Goal: Information Seeking & Learning: Understand process/instructions

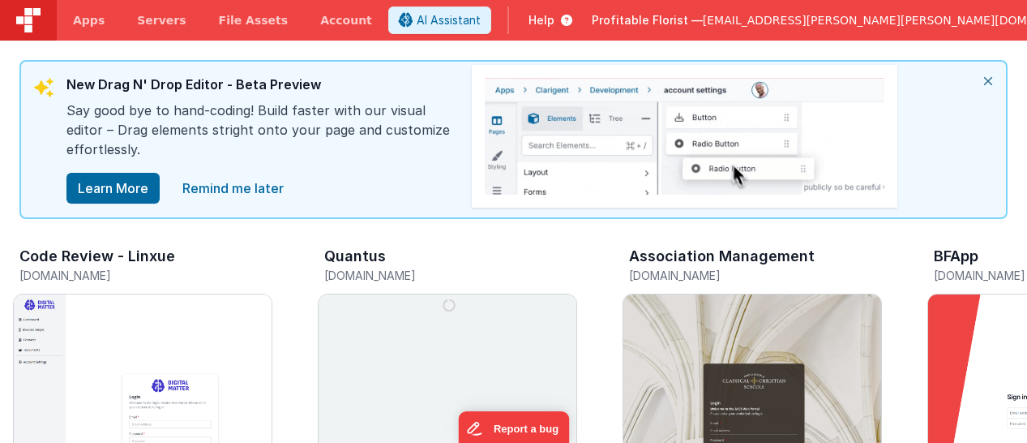
click at [703, 23] on span "Profitable Florist —" at bounding box center [647, 20] width 111 height 16
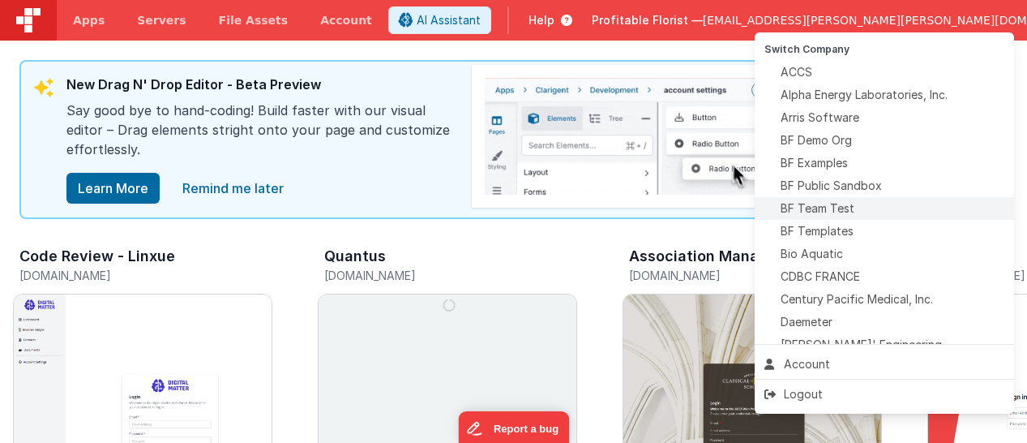
click at [867, 206] on div "BF Team Test" at bounding box center [884, 208] width 240 height 16
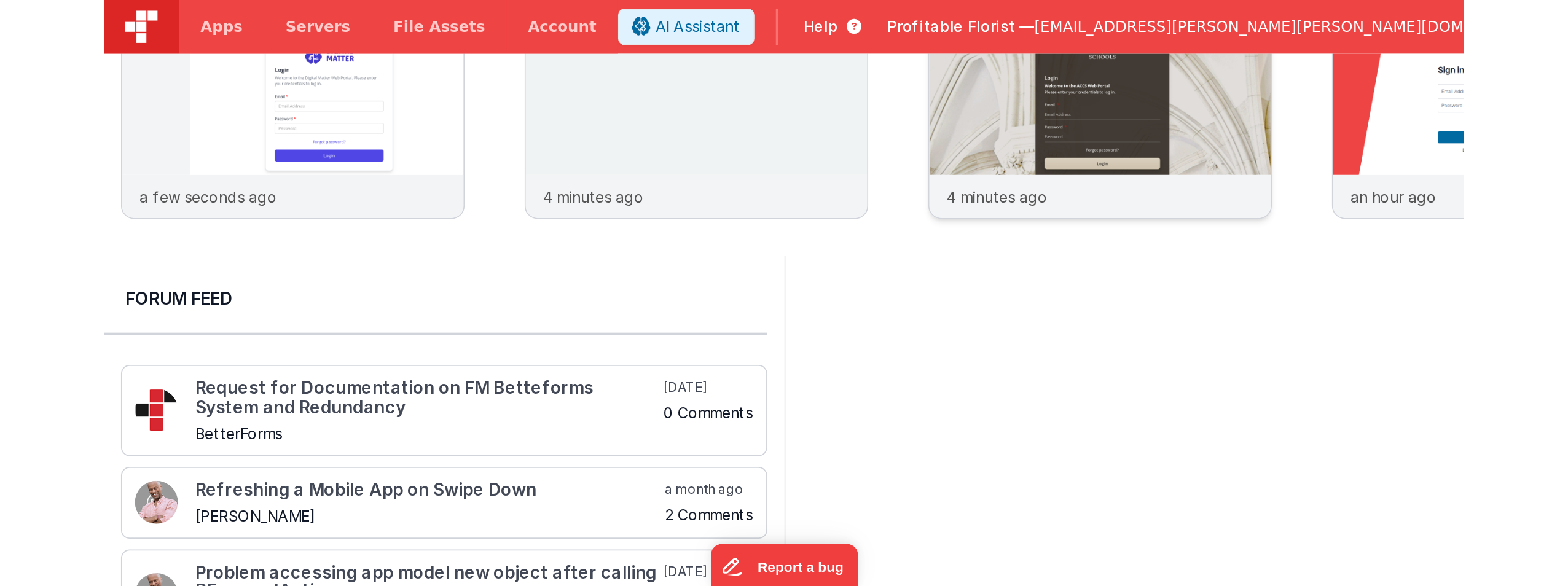
scroll to position [246, 0]
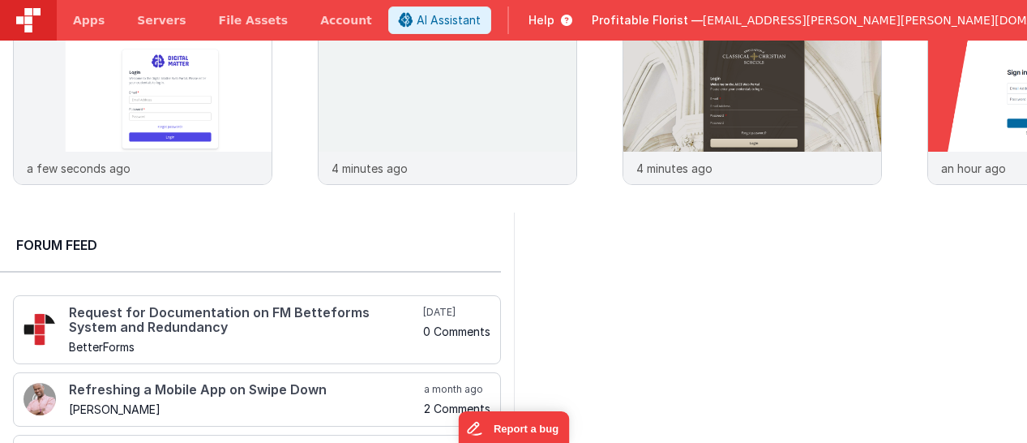
click at [703, 17] on span "Profitable Florist —" at bounding box center [647, 20] width 111 height 16
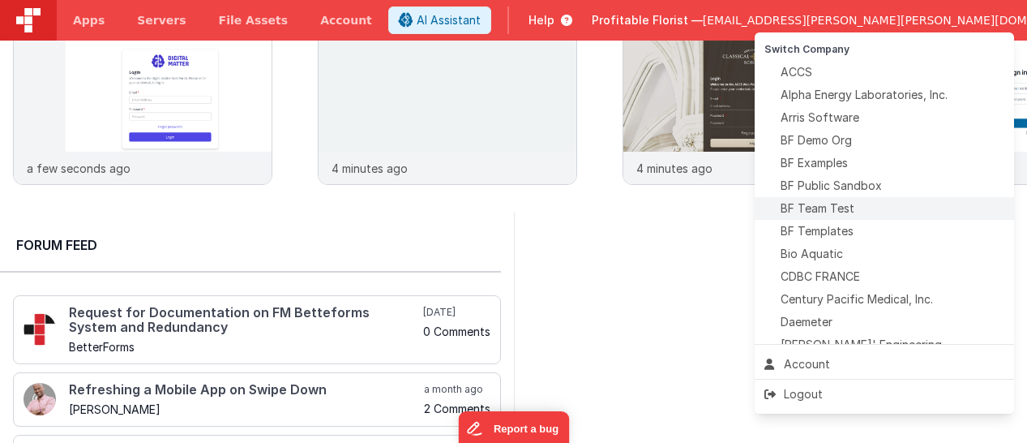
click at [866, 210] on div "BF Team Test" at bounding box center [884, 208] width 240 height 16
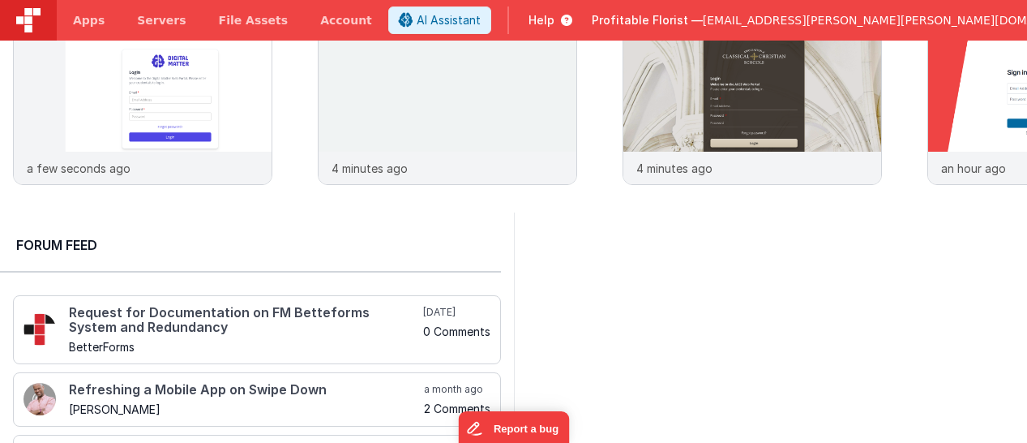
click at [1026, 199] on div "Code Review - Linxue codereview-linxue.clientportal.cloud a few seconds ago Qua…" at bounding box center [520, 58] width 1014 height 282
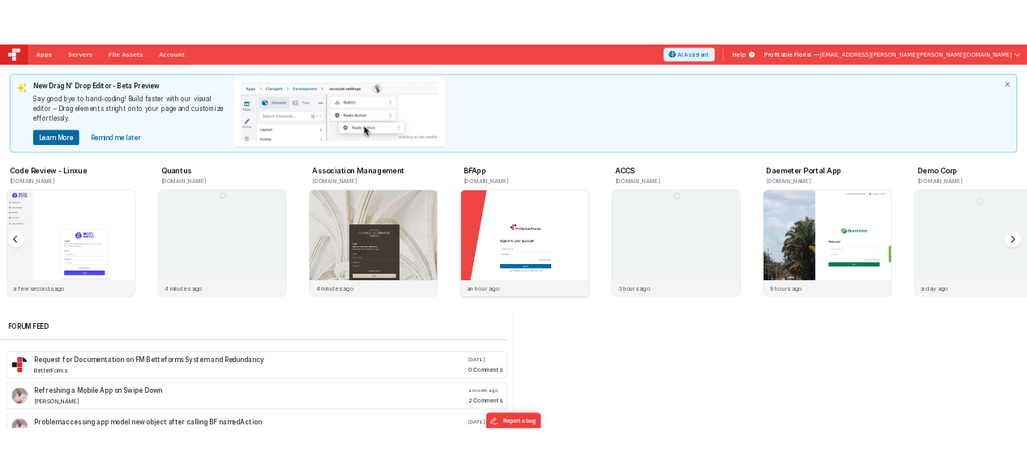
scroll to position [0, 0]
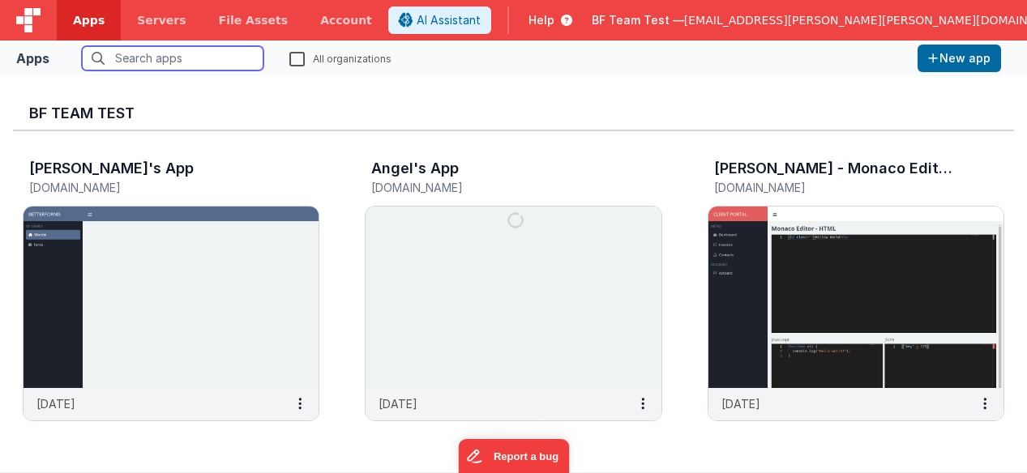
click at [173, 64] on input "text" at bounding box center [173, 58] width 182 height 24
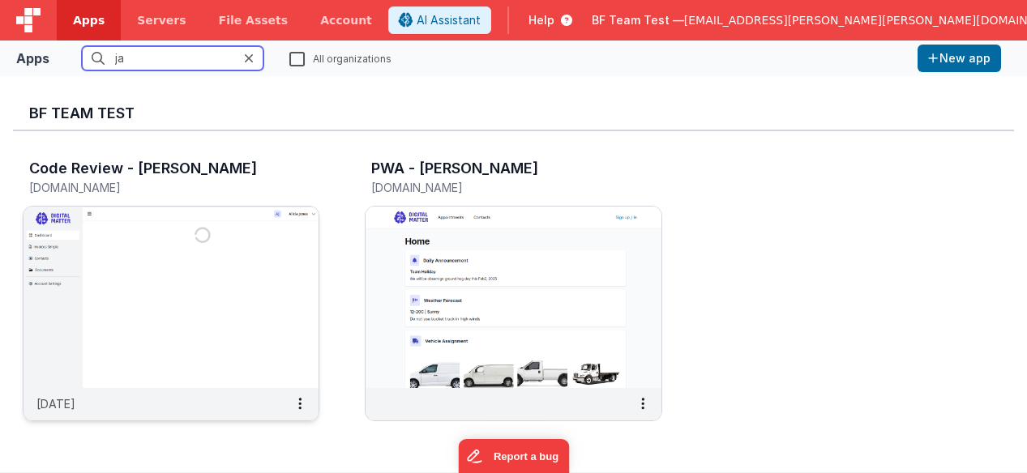
type input "ja"
click at [208, 306] on img at bounding box center [171, 298] width 295 height 182
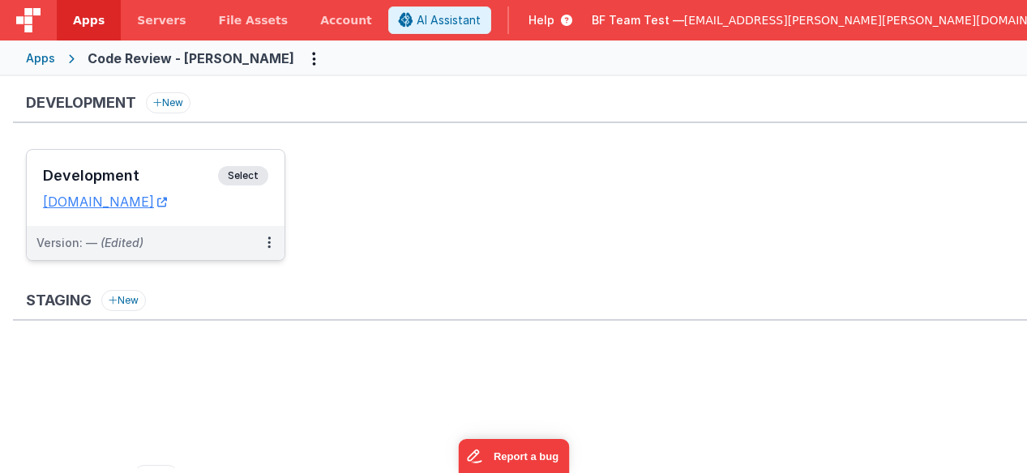
click at [189, 180] on h3 "Development" at bounding box center [130, 176] width 175 height 16
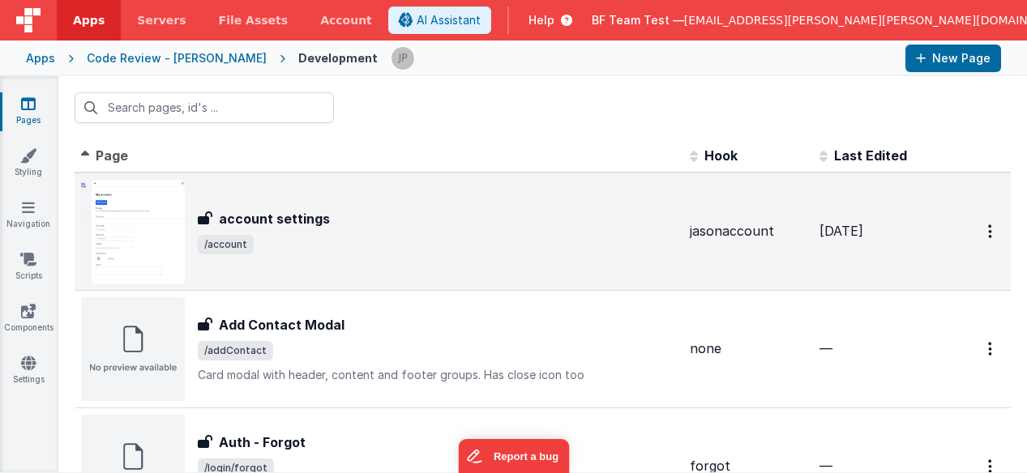
click at [392, 261] on div "account settings account settings /account" at bounding box center [379, 232] width 596 height 104
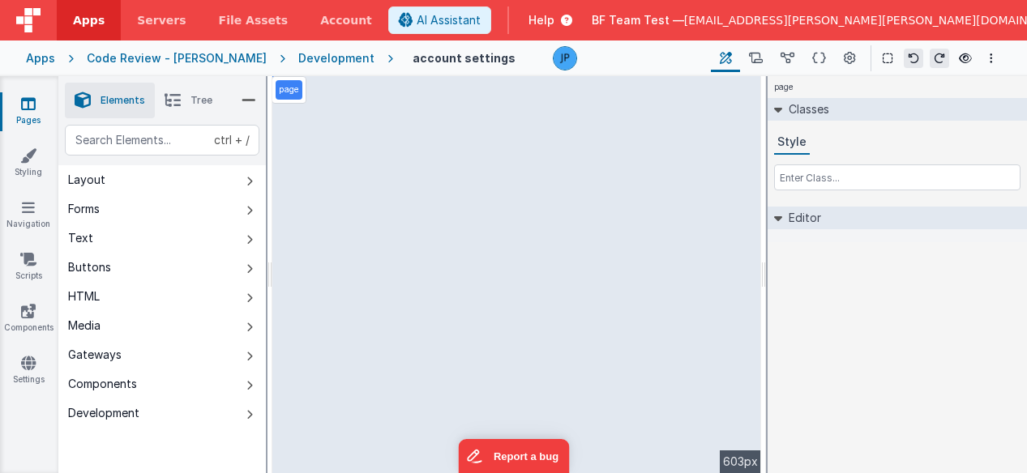
click at [186, 96] on li "Tree" at bounding box center [188, 101] width 67 height 36
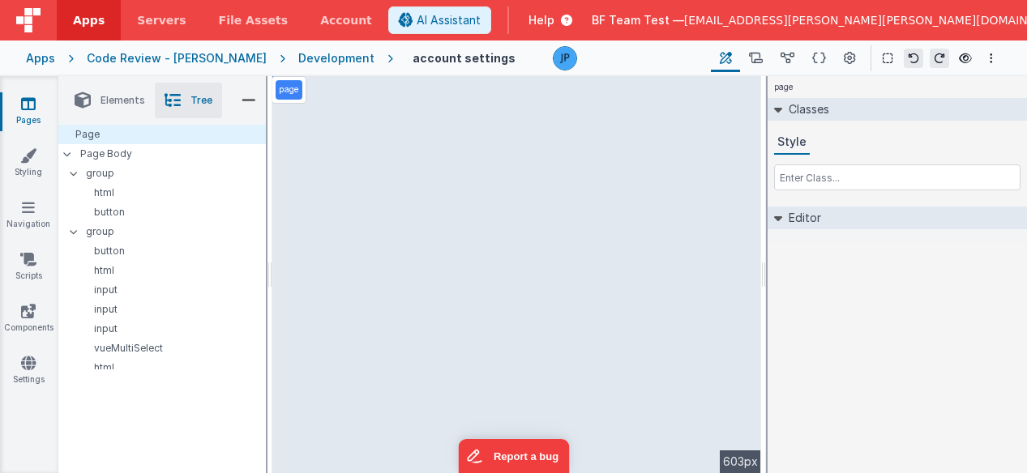
click at [91, 99] on li "Elements" at bounding box center [110, 101] width 90 height 36
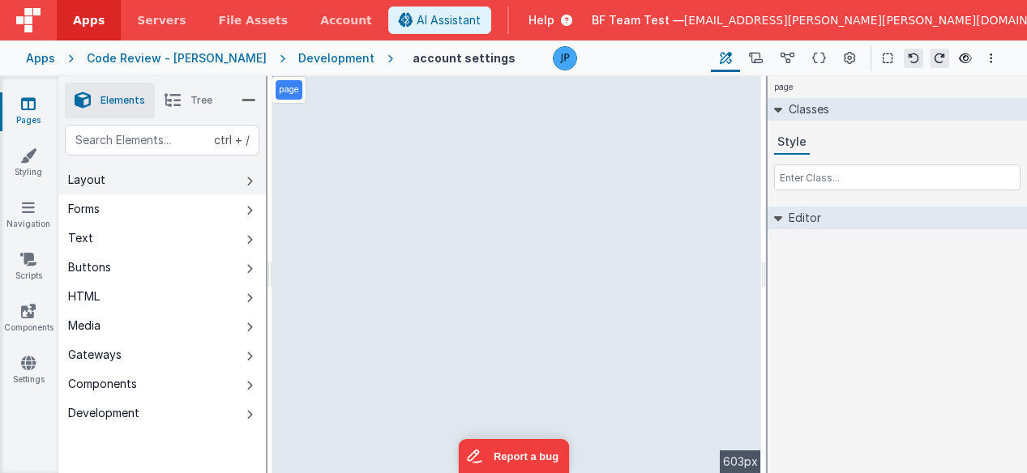
click at [216, 186] on button "Layout" at bounding box center [162, 179] width 208 height 29
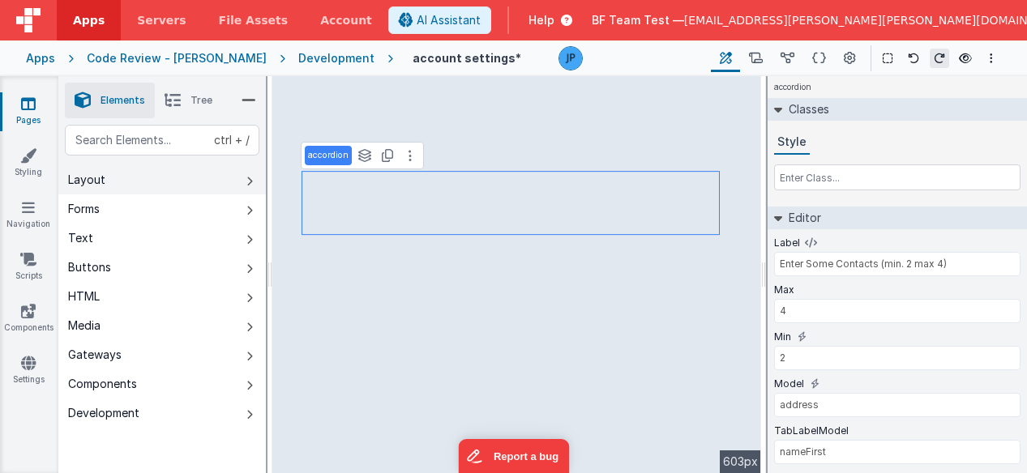
click at [120, 186] on button "Layout" at bounding box center [162, 179] width 208 height 29
click at [141, 180] on button "Layout" at bounding box center [162, 179] width 208 height 29
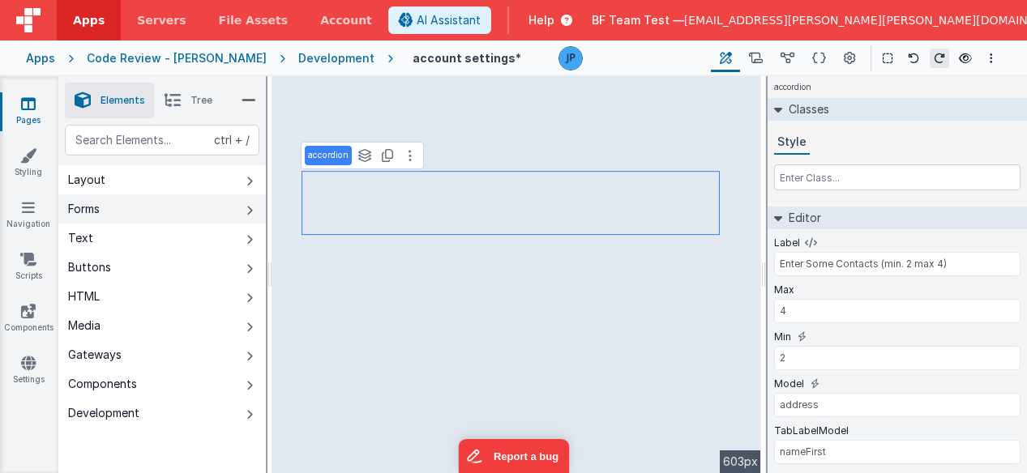
click at [137, 216] on button "Forms" at bounding box center [162, 209] width 208 height 29
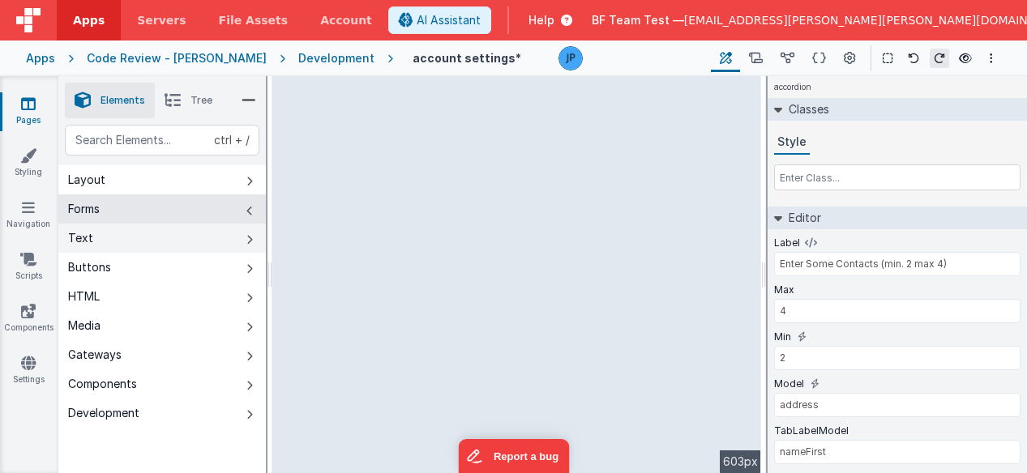
click at [182, 238] on button "Text" at bounding box center [162, 238] width 208 height 29
click at [165, 242] on button "Text" at bounding box center [162, 238] width 208 height 29
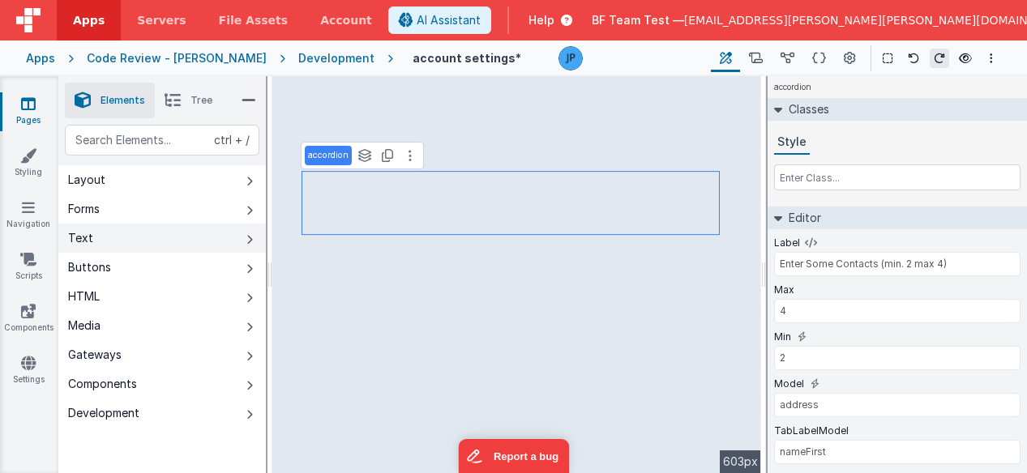
click at [165, 242] on button "Text" at bounding box center [162, 238] width 208 height 29
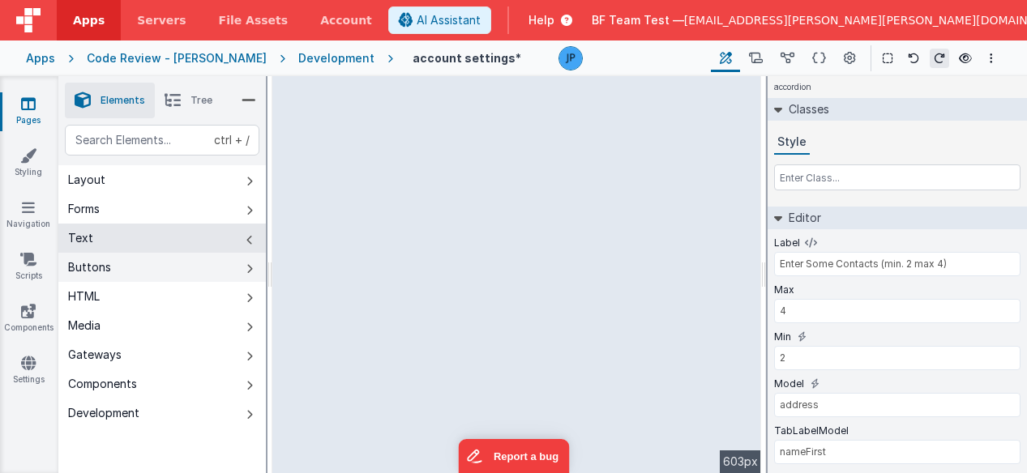
click at [160, 262] on button "Buttons" at bounding box center [162, 267] width 208 height 29
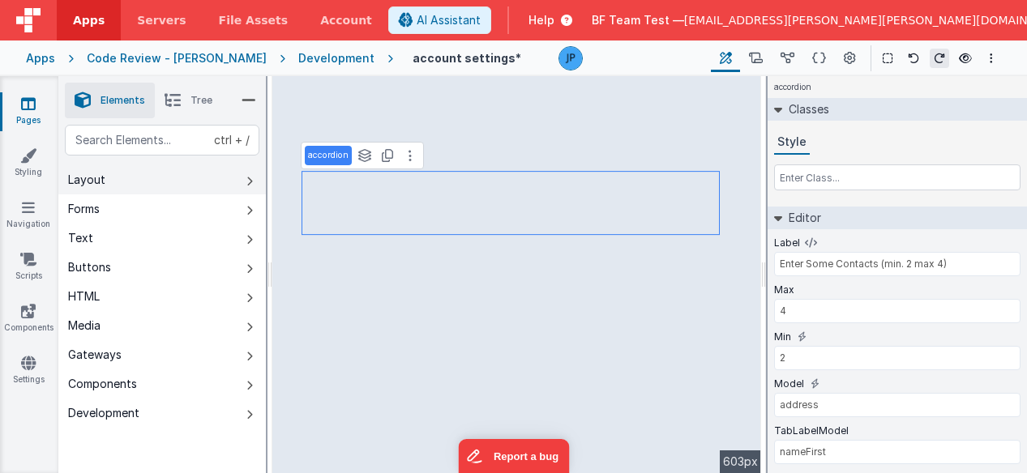
click at [165, 170] on button "Layout" at bounding box center [162, 179] width 208 height 29
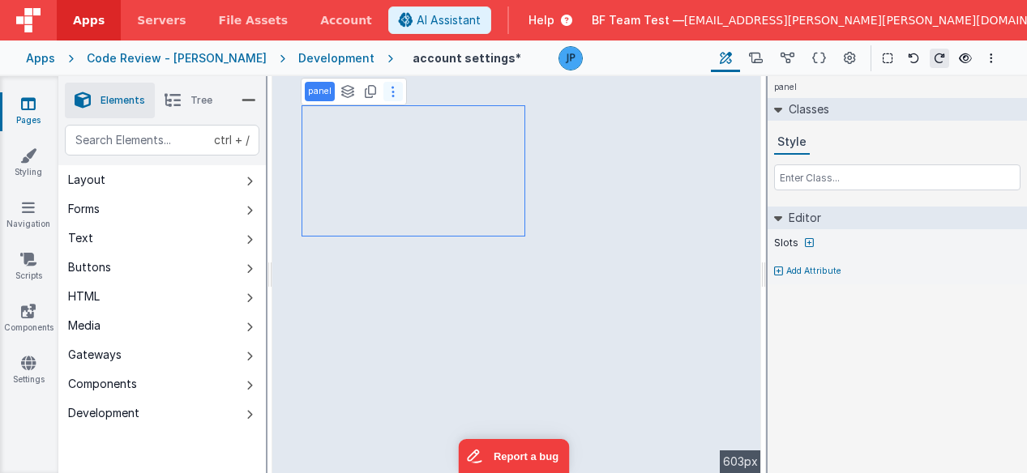
click at [392, 96] on icon at bounding box center [393, 91] width 3 height 13
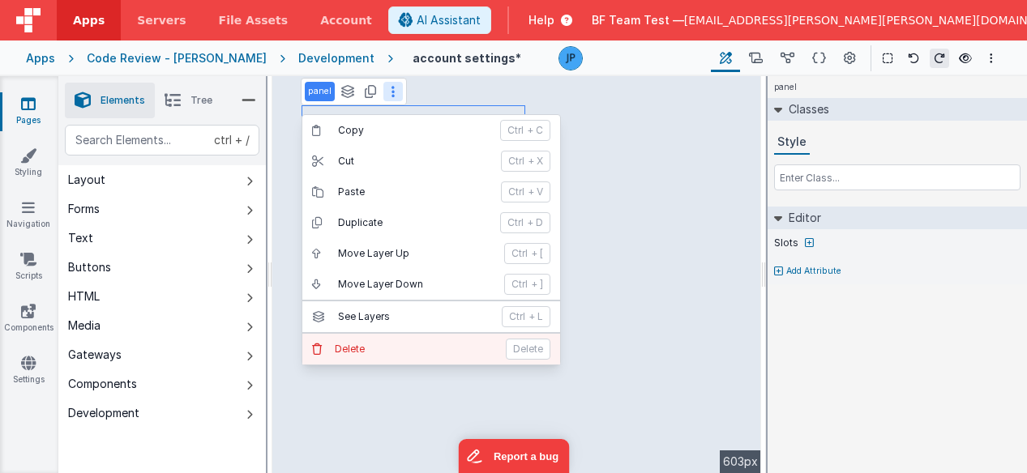
click at [400, 345] on p "Delete" at bounding box center [415, 349] width 161 height 13
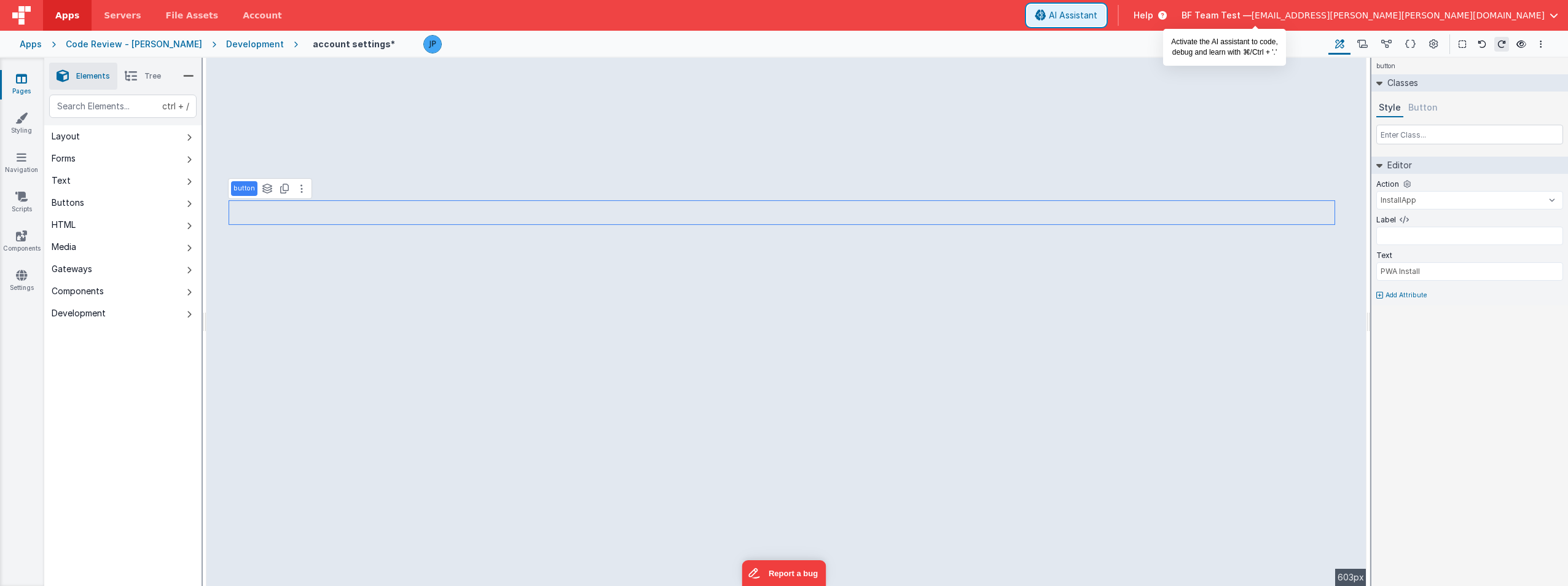
click at [778, 17] on span "AI Assistant" at bounding box center [1073, 15] width 49 height 12
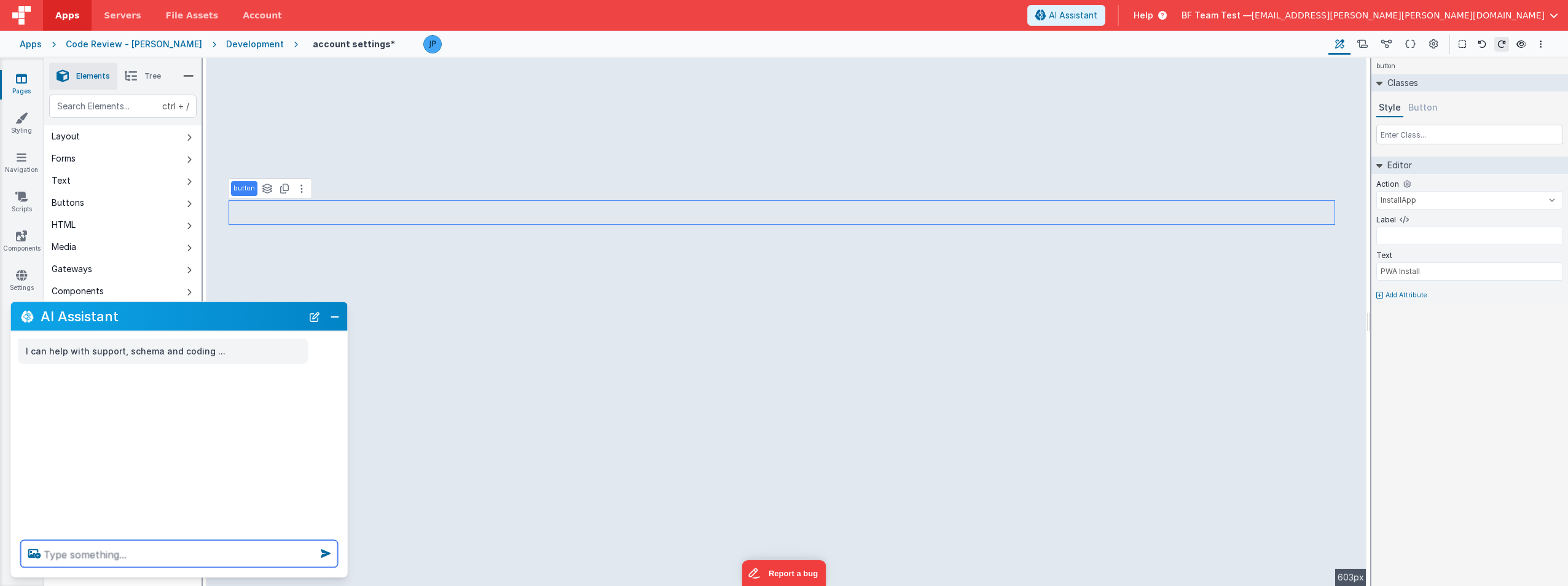
click at [55, 359] on textarea at bounding box center [180, 554] width 317 height 27
type textarea "I am new to the ai assistant - how do i make a page?"
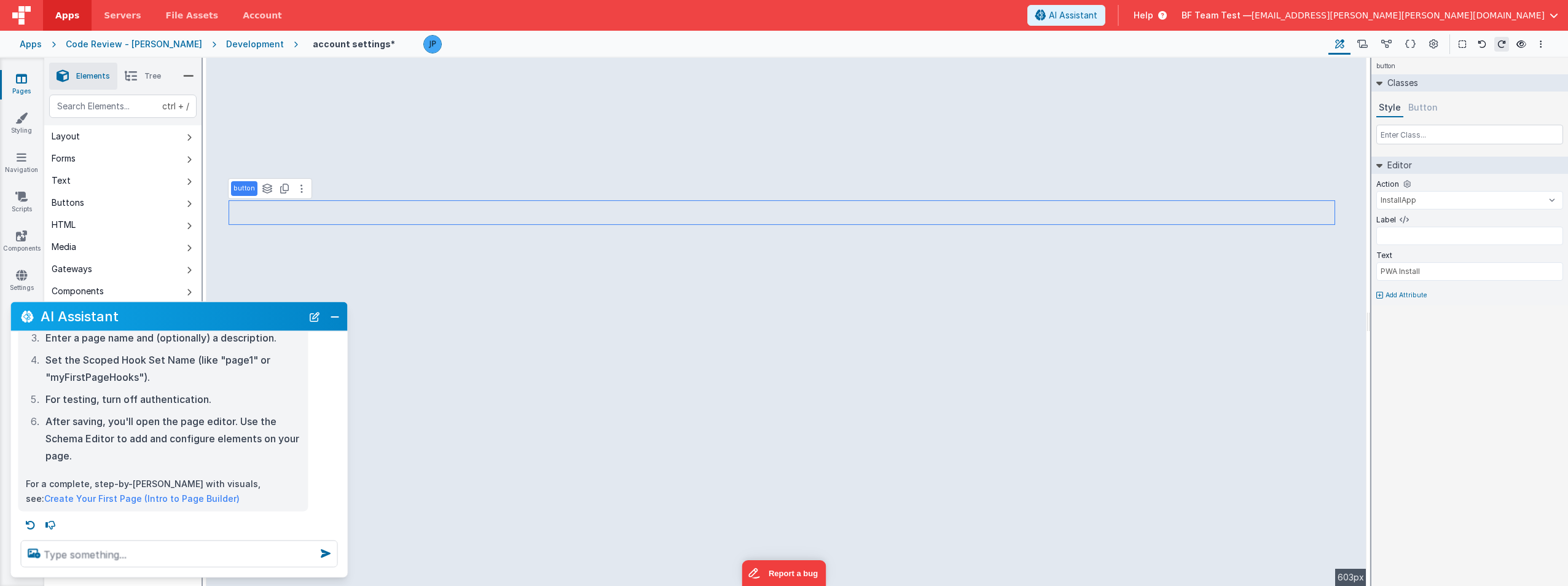
scroll to position [169, 0]
click at [114, 359] on textarea at bounding box center [180, 554] width 317 height 27
type textarea "I mean how do I make a new page using the ai editor"
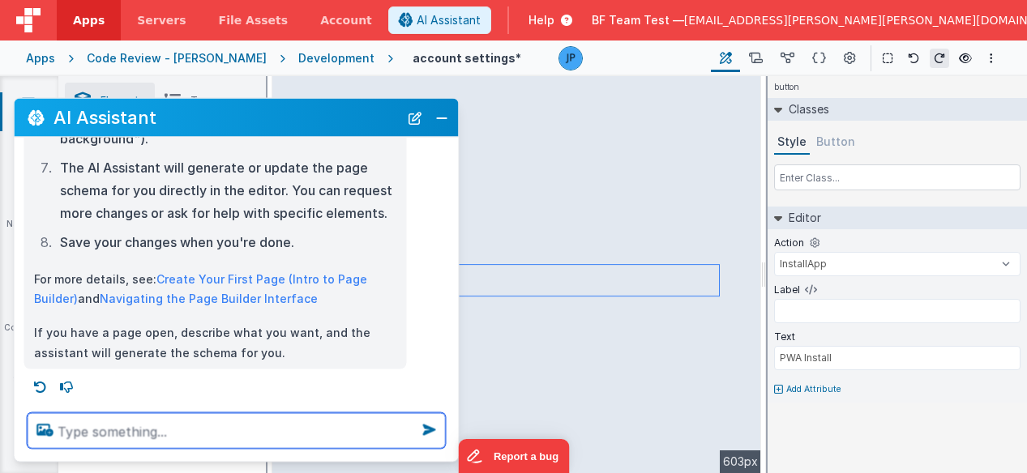
scroll to position [743, 0]
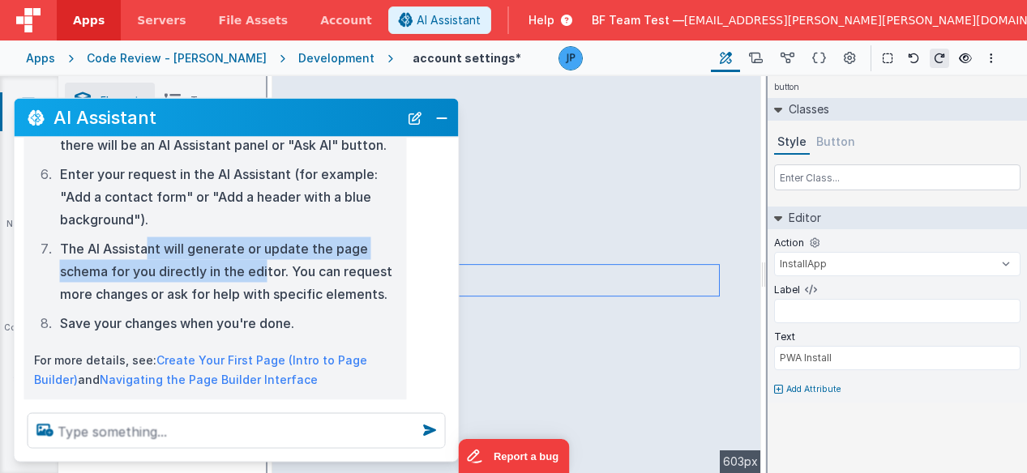
drag, startPoint x: 145, startPoint y: 255, endPoint x: 267, endPoint y: 277, distance: 124.5
click at [267, 277] on li "The AI Assistant will generate or update the page schema for you directly in th…" at bounding box center [226, 271] width 342 height 68
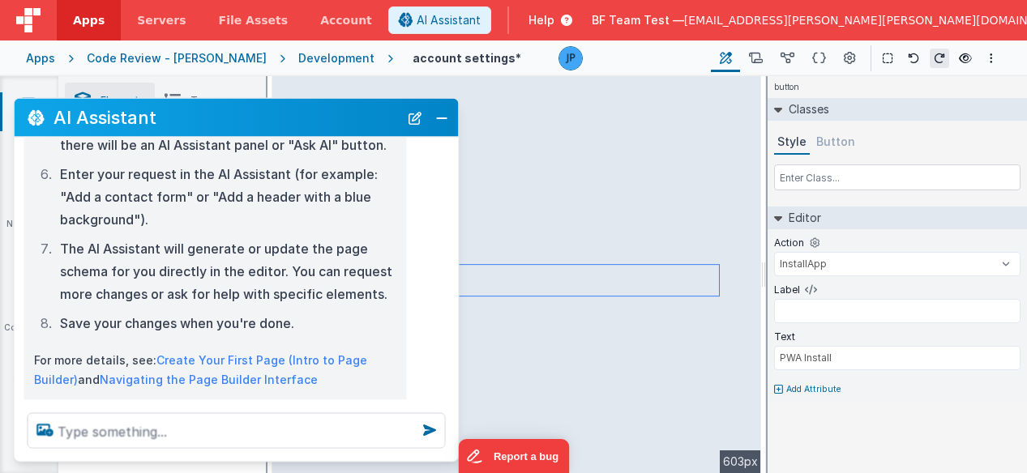
drag, startPoint x: 267, startPoint y: 277, endPoint x: 217, endPoint y: 284, distance: 50.7
click at [217, 284] on li "The AI Assistant will generate or update the page schema for you directly in th…" at bounding box center [226, 271] width 342 height 68
click at [443, 113] on button "Close" at bounding box center [441, 117] width 21 height 23
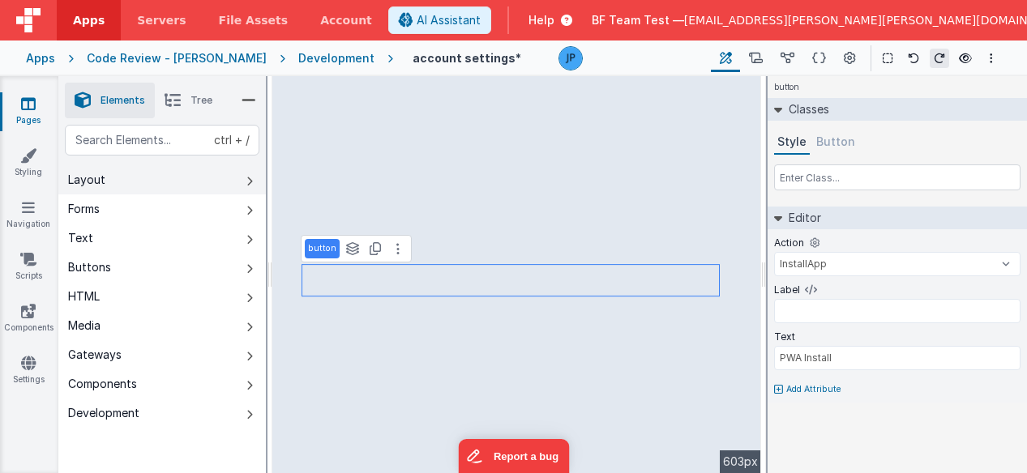
click at [156, 186] on button "Layout" at bounding box center [162, 179] width 208 height 29
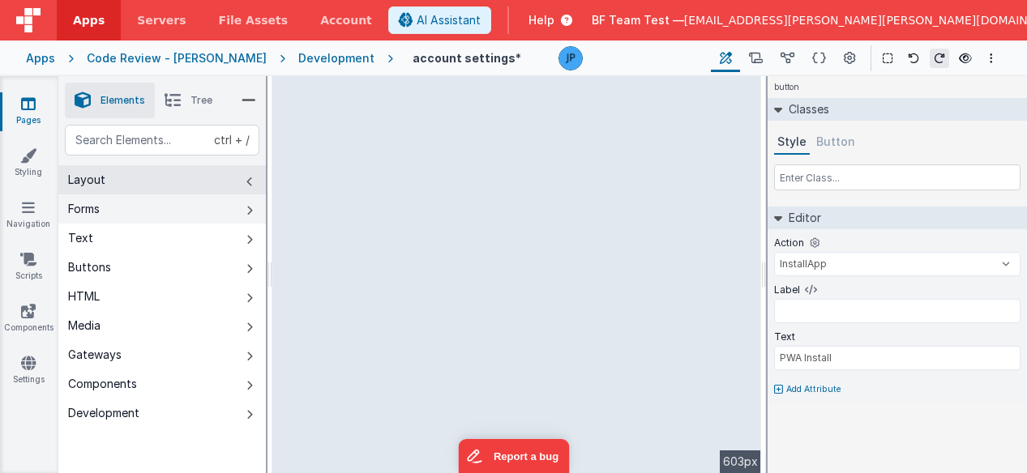
click at [143, 203] on button "Forms" at bounding box center [162, 209] width 208 height 29
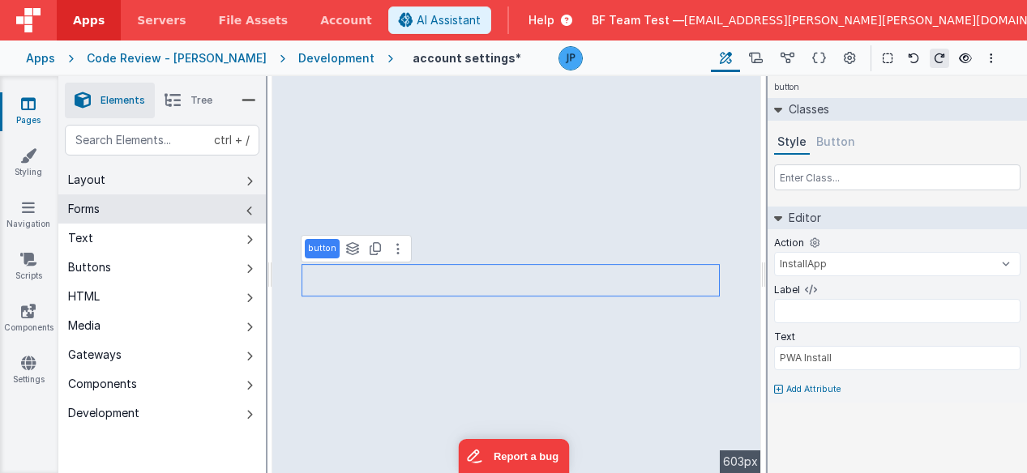
click at [102, 184] on div "Layout" at bounding box center [86, 180] width 37 height 16
